Goal: Task Accomplishment & Management: Manage account settings

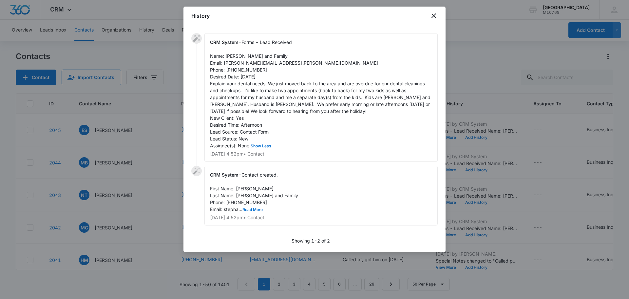
scroll to position [226, 0]
click at [434, 13] on icon "close" at bounding box center [434, 16] width 8 height 8
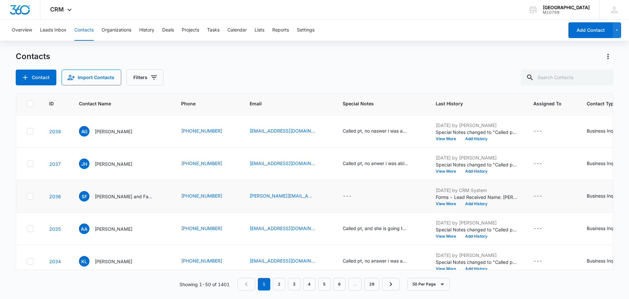
drag, startPoint x: 348, startPoint y: 191, endPoint x: 351, endPoint y: 208, distance: 16.8
click at [348, 193] on td "---" at bounding box center [381, 196] width 93 height 32
click at [356, 199] on icon "Special Notes - - Select to Edit Field" at bounding box center [360, 196] width 8 height 8
click at [345, 144] on div at bounding box center [350, 149] width 68 height 16
click at [351, 147] on textarea "Special Notes" at bounding box center [353, 143] width 78 height 37
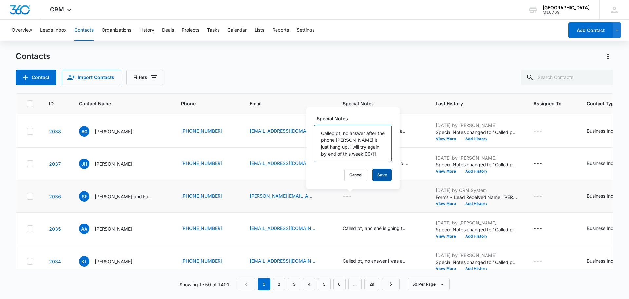
type textarea "Called pt, no answer after the phone [PERSON_NAME] it just hung up. i will try …"
click at [379, 173] on button "Save" at bounding box center [382, 175] width 19 height 12
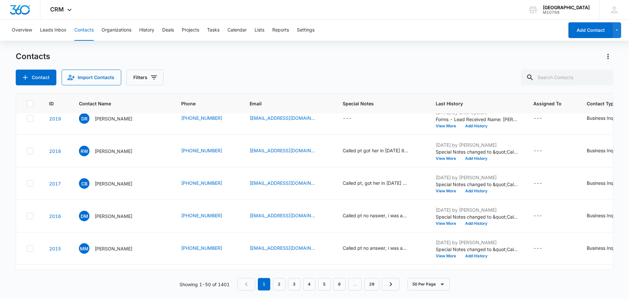
scroll to position [816, 0]
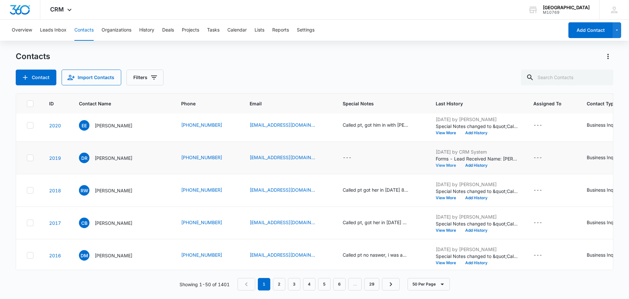
click at [444, 166] on button "View More" at bounding box center [448, 165] width 25 height 4
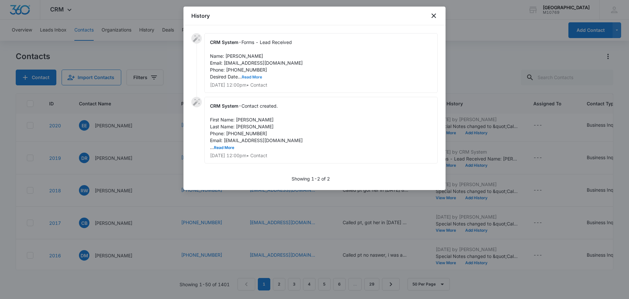
click at [245, 78] on button "Read More" at bounding box center [252, 77] width 20 height 4
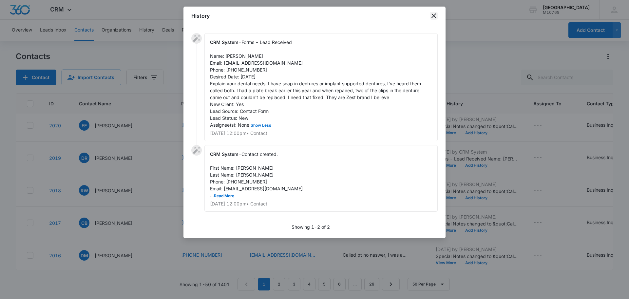
click at [437, 12] on icon "close" at bounding box center [434, 16] width 8 height 8
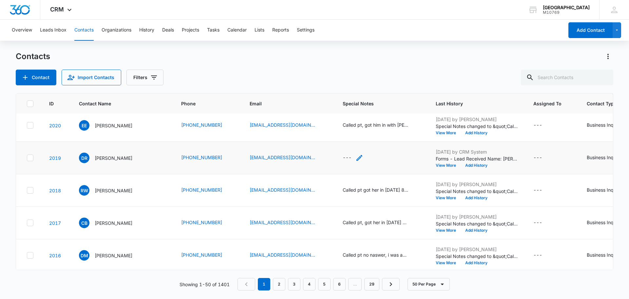
click at [349, 159] on div "---" at bounding box center [353, 158] width 21 height 8
click at [339, 109] on textarea "Special Notes" at bounding box center [353, 104] width 78 height 37
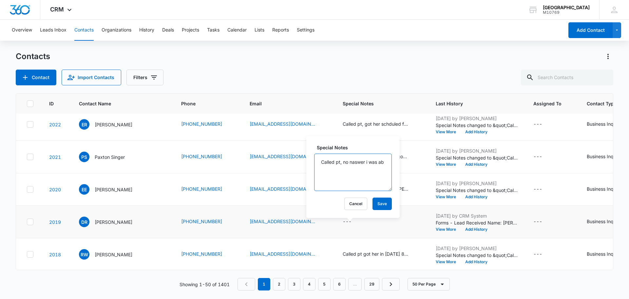
scroll to position [723, 0]
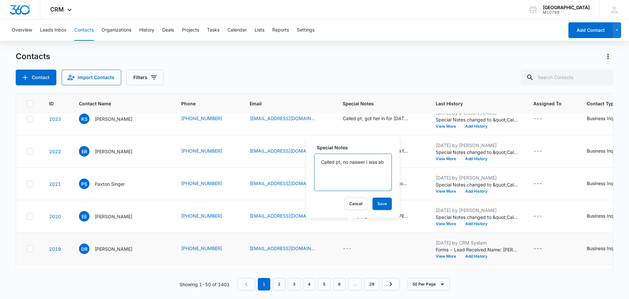
drag, startPoint x: 366, startPoint y: 94, endPoint x: 344, endPoint y: 97, distance: 22.1
click at [344, 97] on table "ID Contact Name Phone Email Special Notes Last History Assigned To Contact Type…" at bounding box center [381, 189] width 731 height 1643
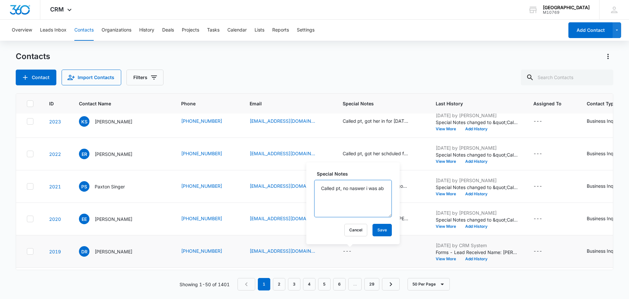
drag, startPoint x: 350, startPoint y: 182, endPoint x: 361, endPoint y: 190, distance: 13.6
click at [358, 188] on textarea "Called pt, no naswer i was ab" at bounding box center [353, 198] width 78 height 37
drag, startPoint x: 366, startPoint y: 188, endPoint x: 349, endPoint y: 190, distance: 16.8
click at [350, 190] on textarea "Called pt, no naswer i was ab" at bounding box center [353, 198] width 78 height 37
click at [344, 191] on textarea "Called pt, no answer i was ab" at bounding box center [353, 198] width 78 height 37
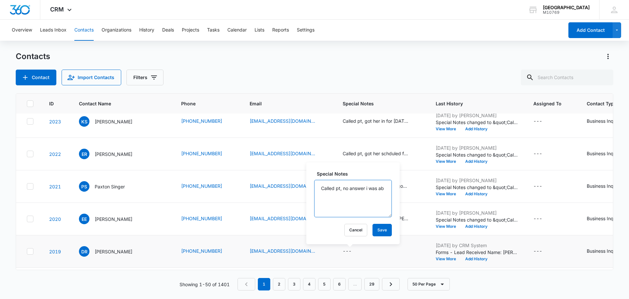
click at [330, 203] on textarea "Called pt, no answer i was ab" at bounding box center [353, 198] width 78 height 37
type textarea "Called pt, no answer i was able to leave a vm."
click at [380, 229] on button "Save" at bounding box center [382, 230] width 19 height 12
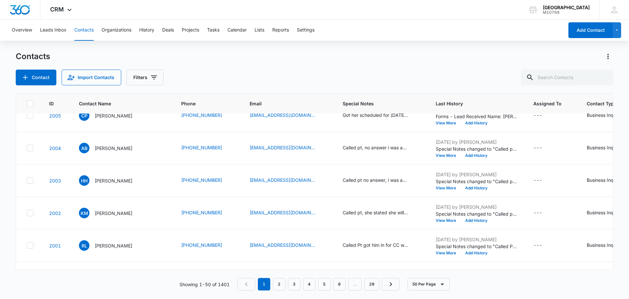
scroll to position [1472, 0]
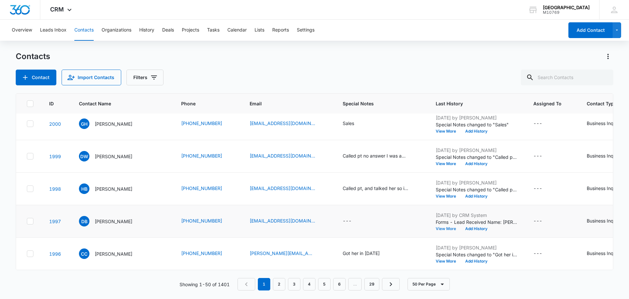
click at [441, 227] on button "View More" at bounding box center [448, 229] width 25 height 4
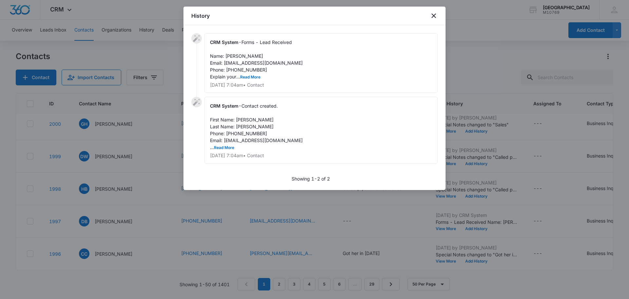
click at [248, 74] on span "Forms - Lead Received Name: [PERSON_NAME] Email: [EMAIL_ADDRESS][DOMAIN_NAME] P…" at bounding box center [256, 59] width 93 height 40
click at [247, 75] on button "Read More" at bounding box center [250, 77] width 20 height 4
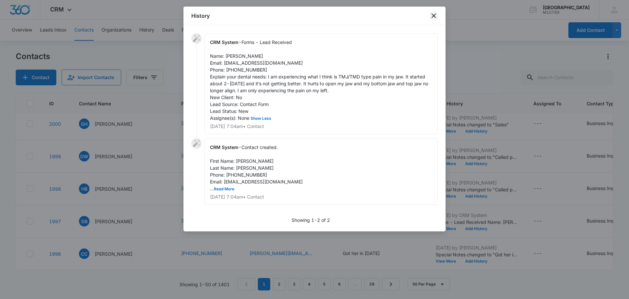
click at [438, 14] on icon "close" at bounding box center [434, 16] width 8 height 8
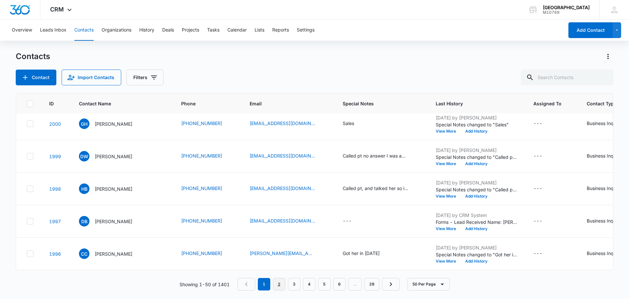
click at [281, 278] on link "2" at bounding box center [279, 284] width 12 height 12
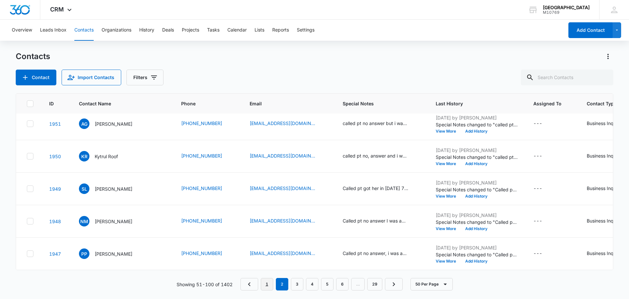
drag, startPoint x: 263, startPoint y: 285, endPoint x: 255, endPoint y: 271, distance: 15.4
click at [263, 285] on link "1" at bounding box center [267, 284] width 12 height 12
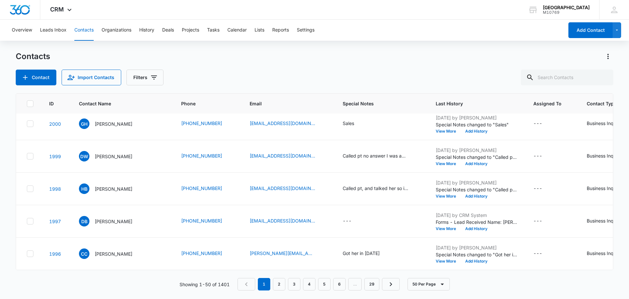
scroll to position [0, 0]
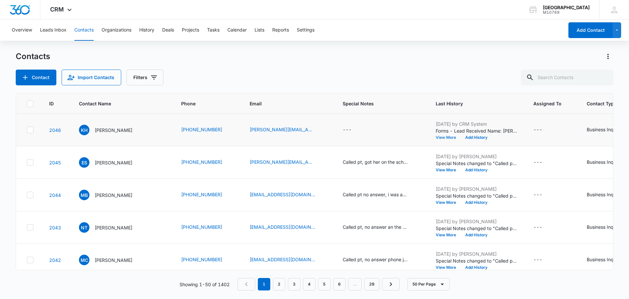
click at [447, 136] on button "View More" at bounding box center [448, 137] width 25 height 4
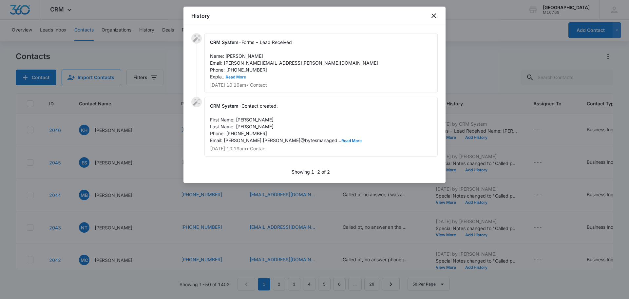
click at [238, 75] on button "Read More" at bounding box center [236, 77] width 20 height 4
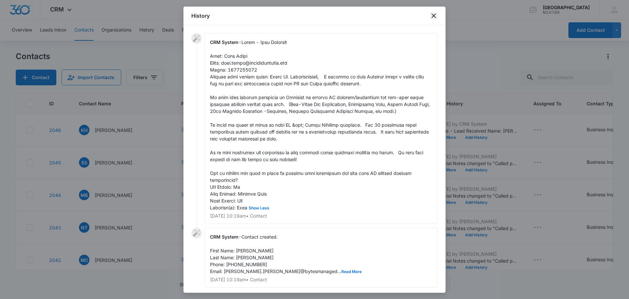
click at [433, 15] on icon "close" at bounding box center [434, 15] width 5 height 5
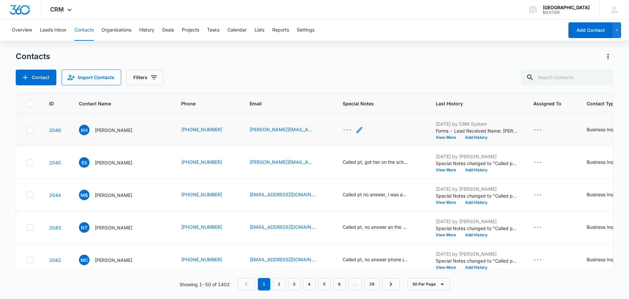
click at [347, 132] on div "---" at bounding box center [347, 130] width 9 height 8
click at [352, 84] on textarea "Special Notes" at bounding box center [353, 76] width 78 height 37
type textarea "sales call."
click at [375, 104] on button "Save" at bounding box center [382, 108] width 19 height 12
